Goal: Transaction & Acquisition: Purchase product/service

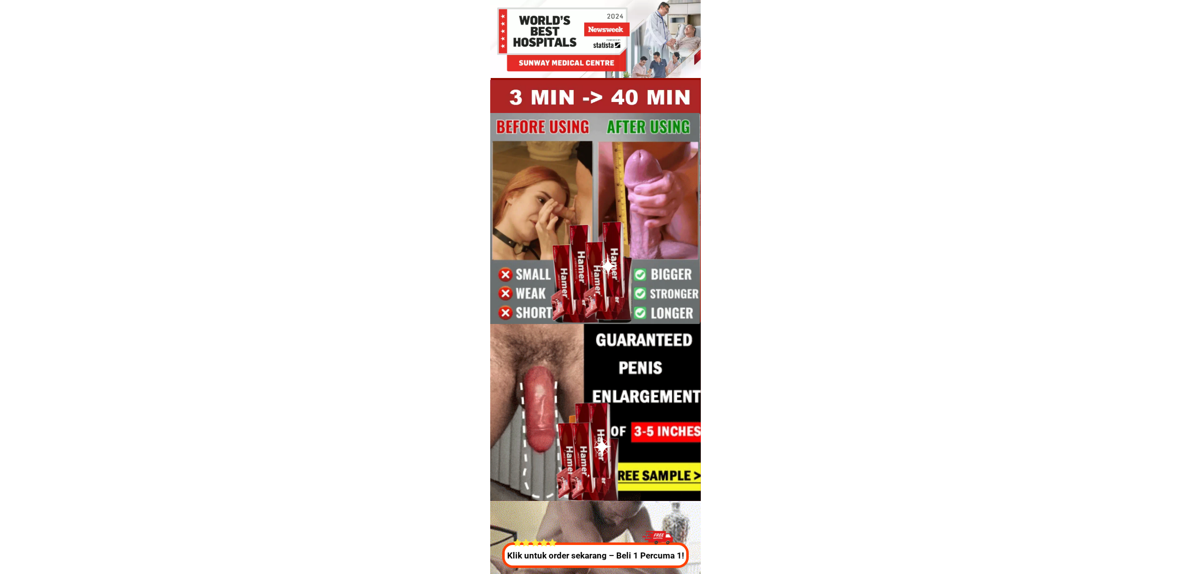
drag, startPoint x: 891, startPoint y: 323, endPoint x: 795, endPoint y: 260, distance: 114.6
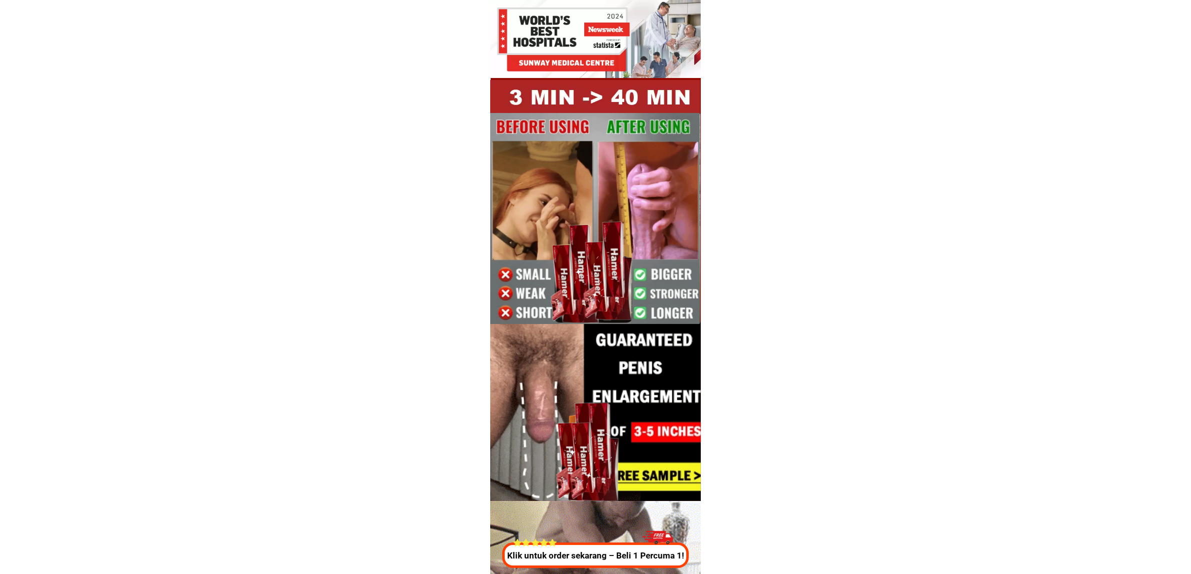
click at [650, 553] on p "Klik untuk order sekarang – Beli 1 Percuma 1!" at bounding box center [596, 556] width 192 height 13
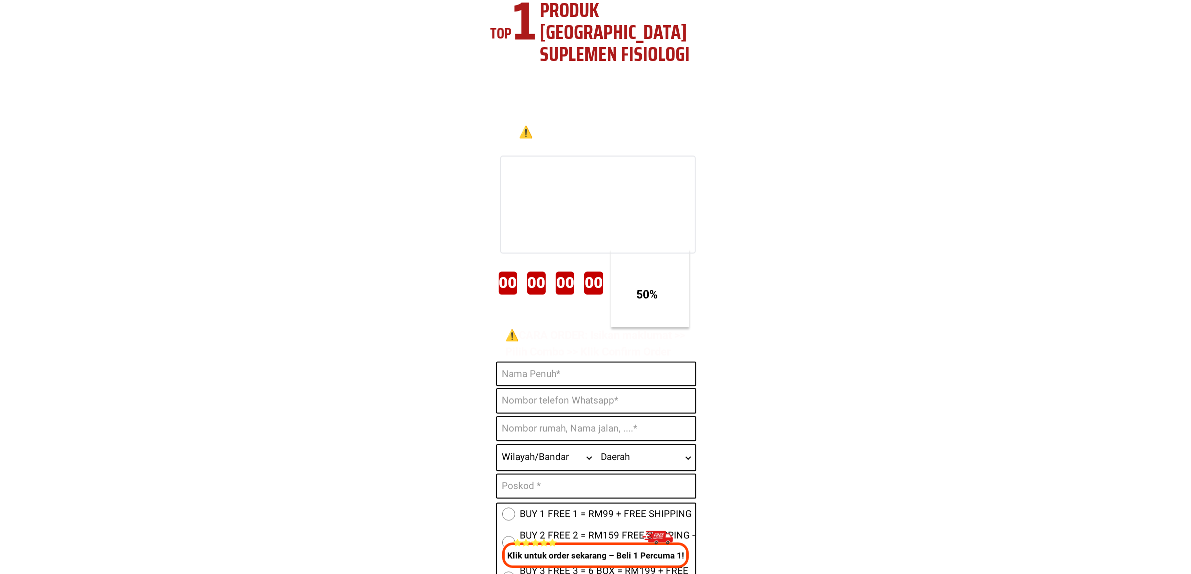
scroll to position [3719, 0]
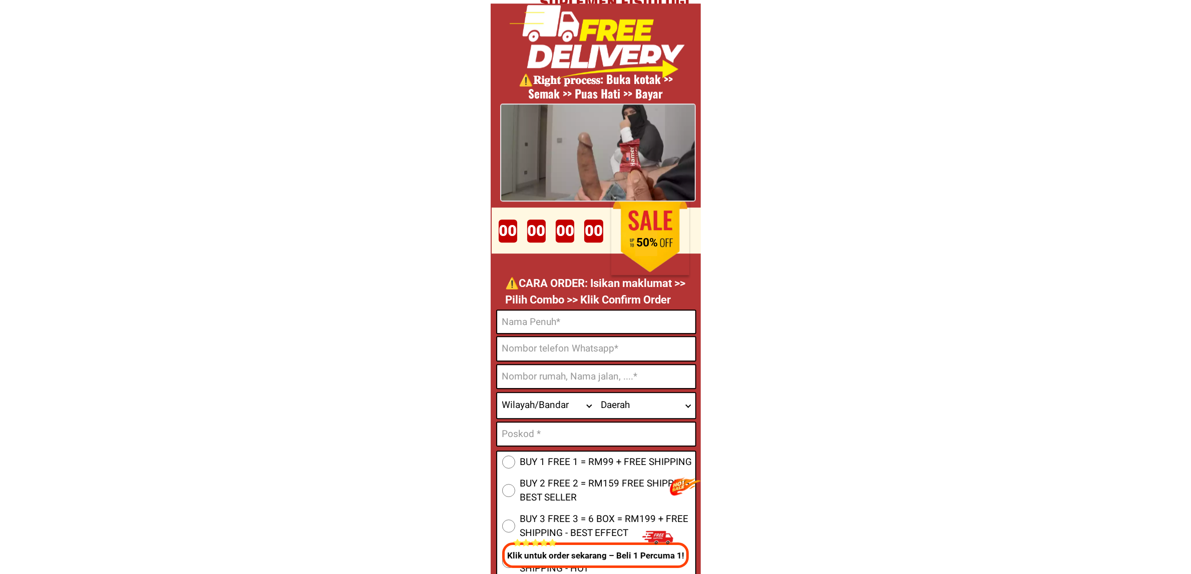
click at [601, 314] on input "Input full_name" at bounding box center [596, 322] width 198 height 23
paste input "[PERSON_NAME]"
type input "[PERSON_NAME]"
drag, startPoint x: 589, startPoint y: 349, endPoint x: 629, endPoint y: 355, distance: 40.5
click at [589, 349] on input "Input phone_number" at bounding box center [596, 349] width 198 height 24
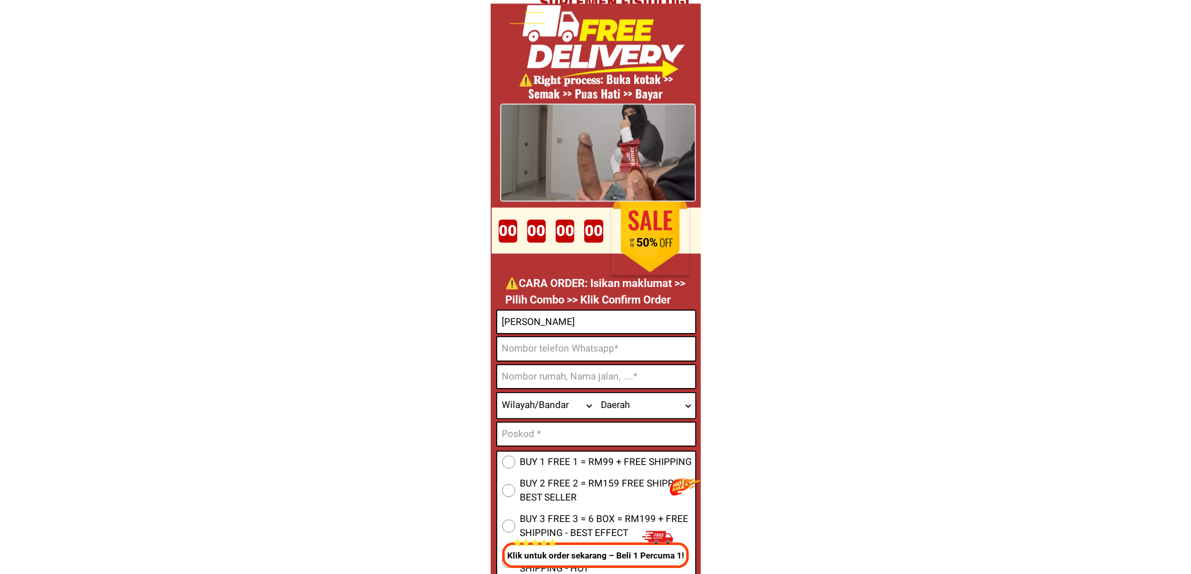
paste input "0167796960"
type input "0167796960"
click at [573, 374] on input "Input address" at bounding box center [596, 376] width 198 height 23
paste input "63A @RumaKupi Rimba Terjun Pontian Johor"
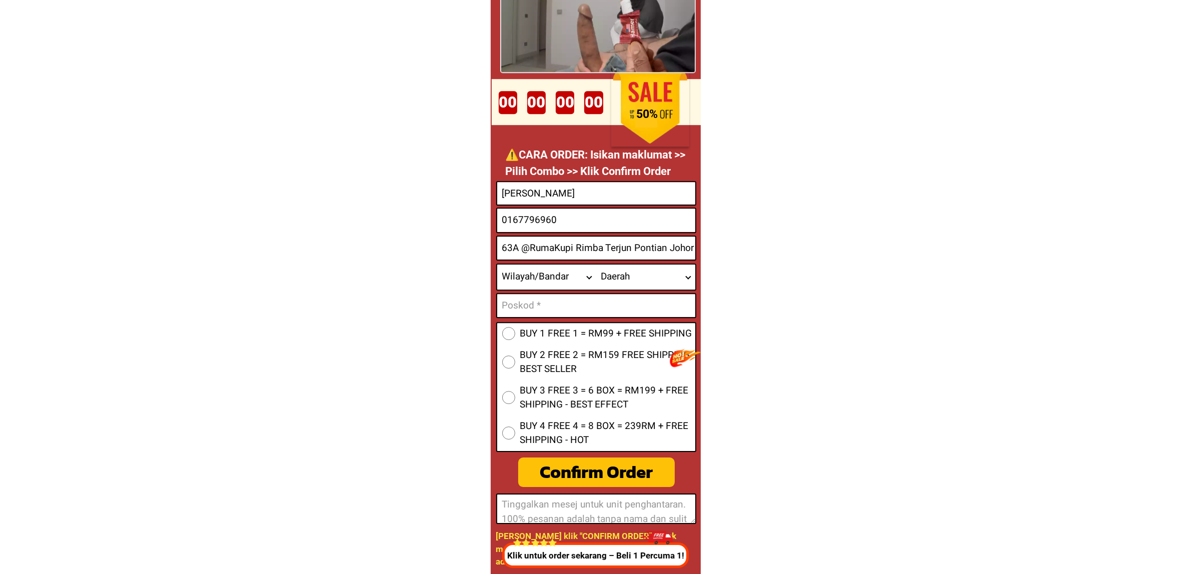
scroll to position [3844, 0]
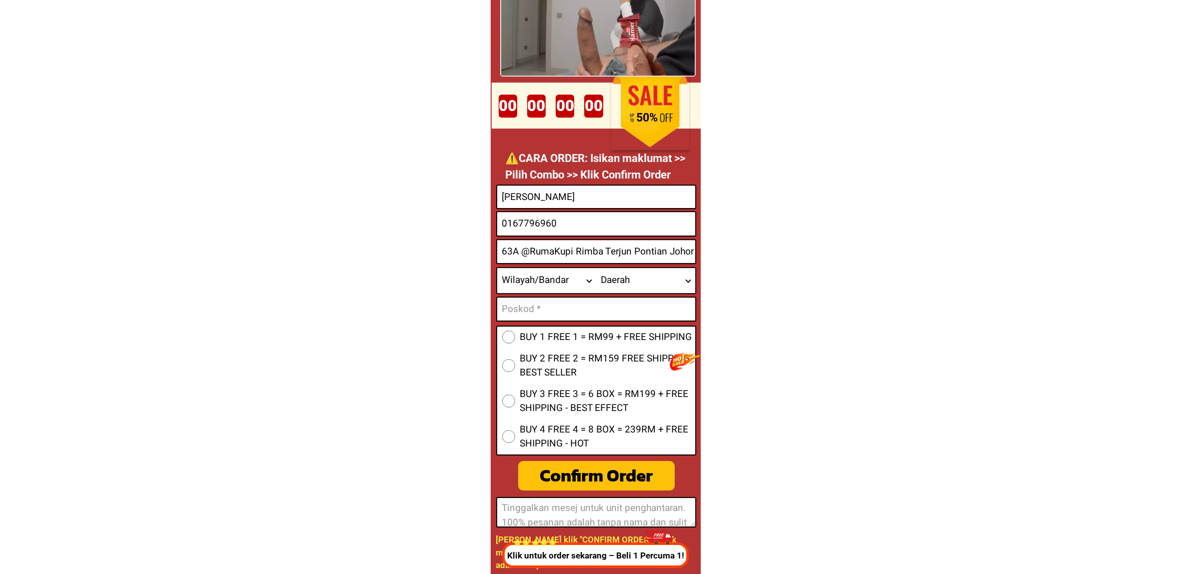
type input "63A @RumaKupi Rimba Terjun Pontian Johor"
click at [529, 280] on select "Wilayah/[GEOGRAPHIC_DATA] [GEOGRAPHIC_DATA] [GEOGRAPHIC_DATA] [GEOGRAPHIC_DATA]…" at bounding box center [546, 280] width 99 height 25
select select "60_R2939653"
click at [497, 268] on select "Wilayah/[GEOGRAPHIC_DATA] [GEOGRAPHIC_DATA] [GEOGRAPHIC_DATA] [GEOGRAPHIC_DATA]…" at bounding box center [546, 280] width 99 height 25
click at [618, 287] on select "Daerah Ayer Baloi Ayer [GEOGRAPHIC_DATA] [GEOGRAPHIC_DATA] 2 [GEOGRAPHIC_DATA] …" at bounding box center [645, 280] width 99 height 25
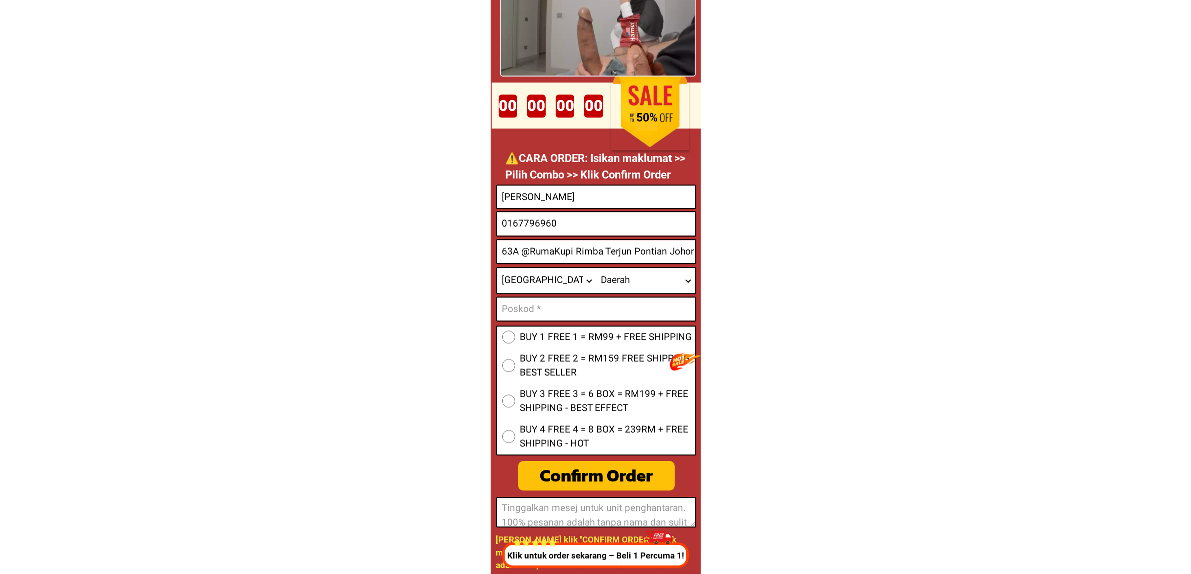
select select "60_R80199570"
click at [596, 268] on select "Daerah Ayer Baloi Ayer [GEOGRAPHIC_DATA] [GEOGRAPHIC_DATA] 2 [GEOGRAPHIC_DATA] …" at bounding box center [645, 280] width 99 height 25
click at [595, 299] on input "Input text_input_1" at bounding box center [596, 309] width 198 height 23
paste input "2000 Pontian"
type input "82000 Pontian"
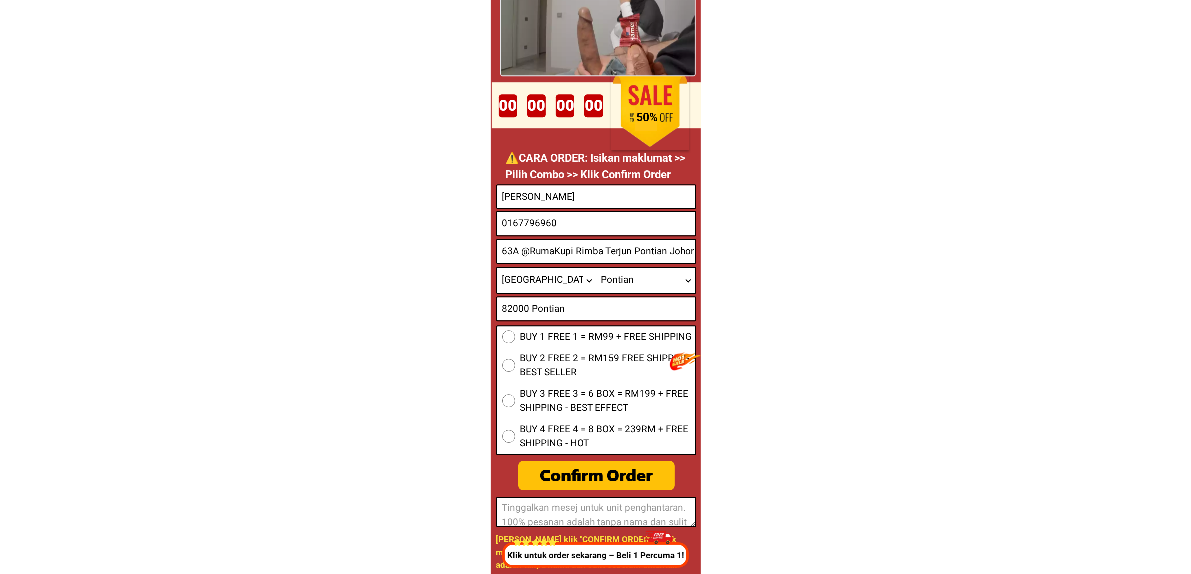
click at [558, 340] on span "BUY 1 FREE 1 = RM99 + FREE SHIPPING" at bounding box center [606, 337] width 172 height 15
click at [515, 340] on input "BUY 1 FREE 1 = RM99 + FREE SHIPPING" at bounding box center [508, 337] width 13 height 13
click at [567, 473] on div "Confirm Order" at bounding box center [597, 476] width 158 height 27
radio input "true"
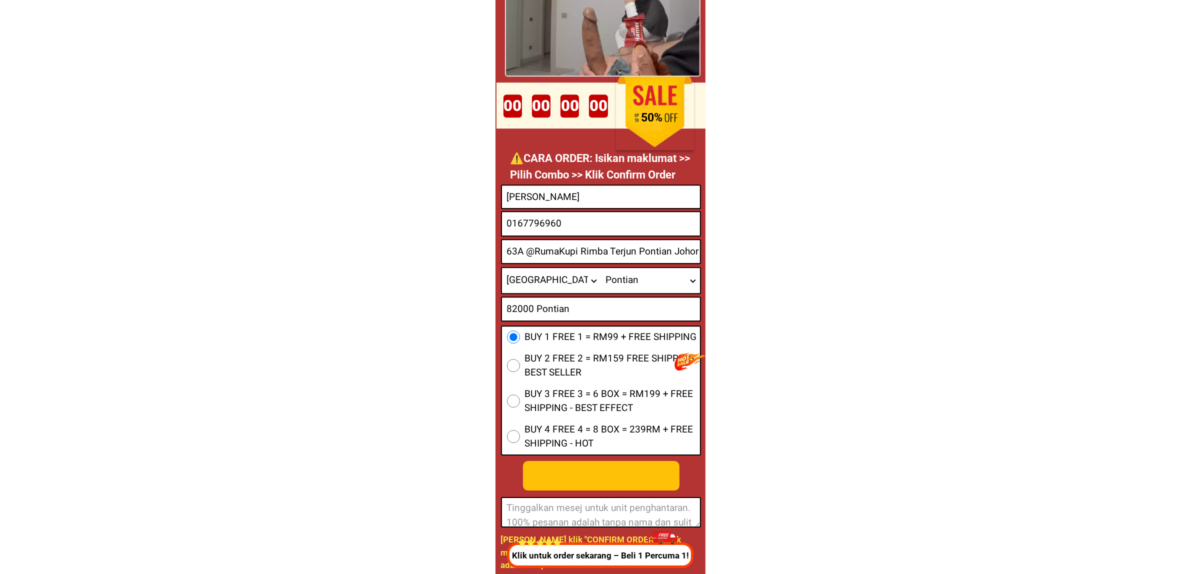
scroll to position [0, 0]
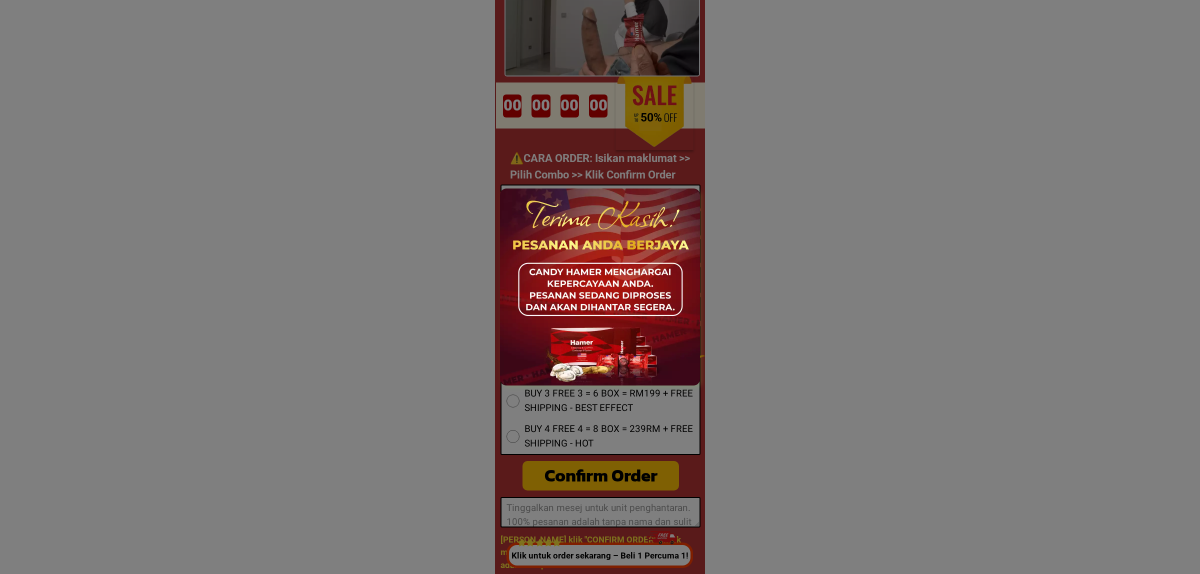
drag, startPoint x: 863, startPoint y: 53, endPoint x: 863, endPoint y: 45, distance: 7.5
click at [863, 52] on div at bounding box center [600, 287] width 1200 height 574
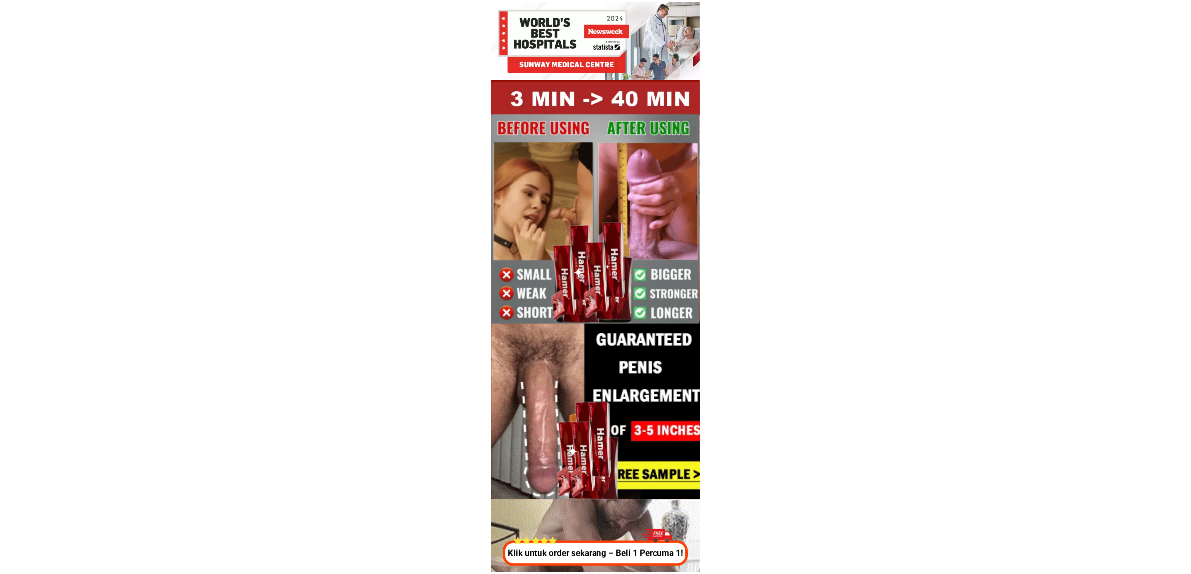
scroll to position [3844, 0]
